Goal: Transaction & Acquisition: Purchase product/service

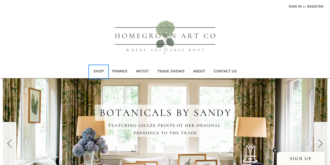
click at [102, 73] on link "Shop" at bounding box center [98, 71] width 19 height 13
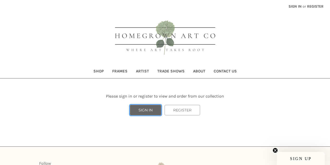
click at [144, 111] on link "SIGN IN" at bounding box center [145, 110] width 31 height 10
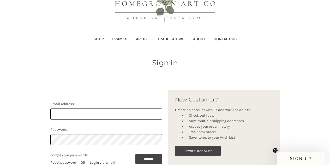
scroll to position [128, 0]
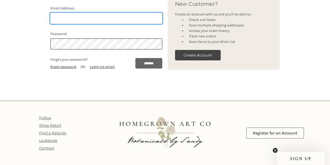
type input "avery@tenatelier.com"
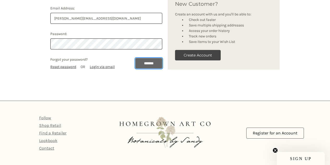
click at [139, 65] on input "*******" at bounding box center [149, 63] width 27 height 10
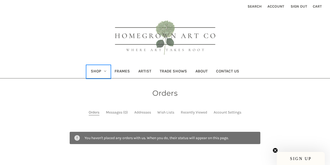
click at [96, 69] on link "Shop" at bounding box center [99, 71] width 24 height 13
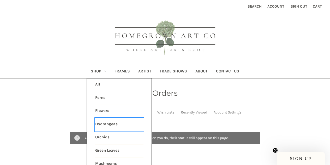
click at [109, 125] on link "Hydrangeas" at bounding box center [119, 124] width 48 height 13
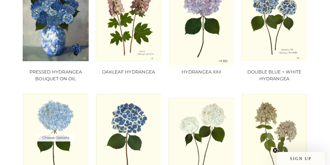
scroll to position [104, 0]
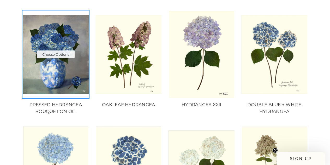
click at [54, 78] on img "PRESSED HYDRANGEA BOUQUET ON OIL, Price range from $10.00 to $235.00\a\a" at bounding box center [56, 54] width 66 height 79
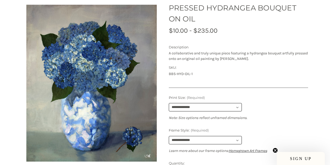
scroll to position [95, 0]
